Goal: Browse casually

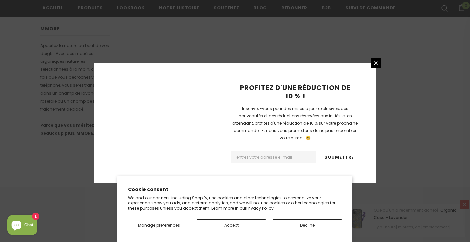
scroll to position [456, 0]
